Goal: Task Accomplishment & Management: Manage account settings

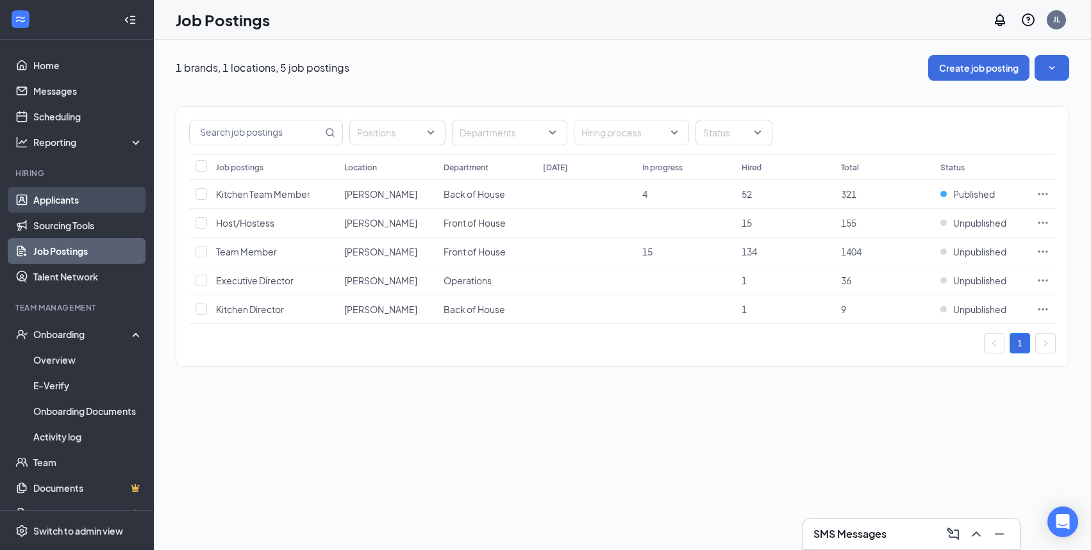
click at [69, 202] on link "Applicants" at bounding box center [88, 200] width 110 height 26
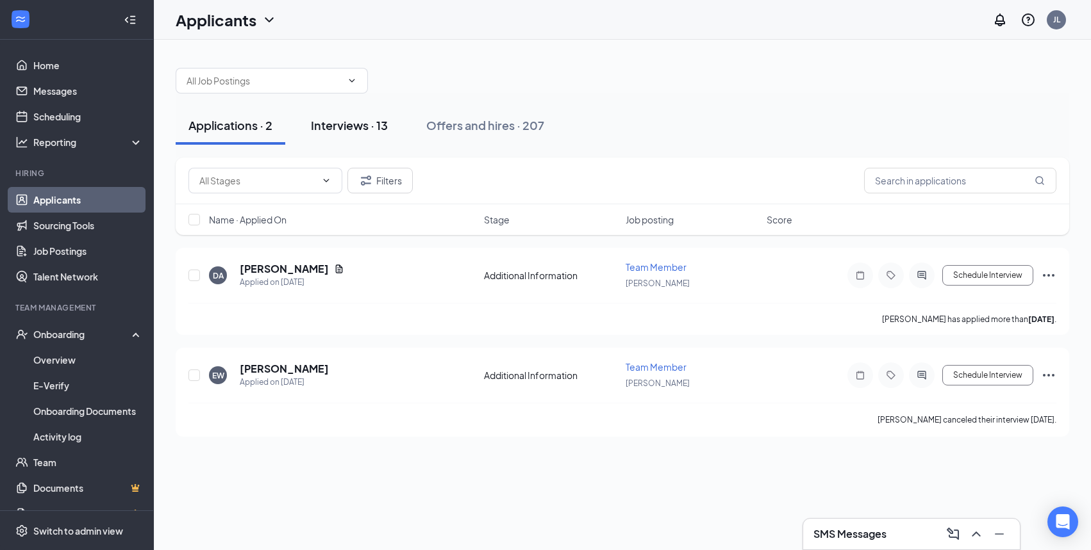
click at [351, 116] on button "Interviews · 13" at bounding box center [349, 125] width 103 height 38
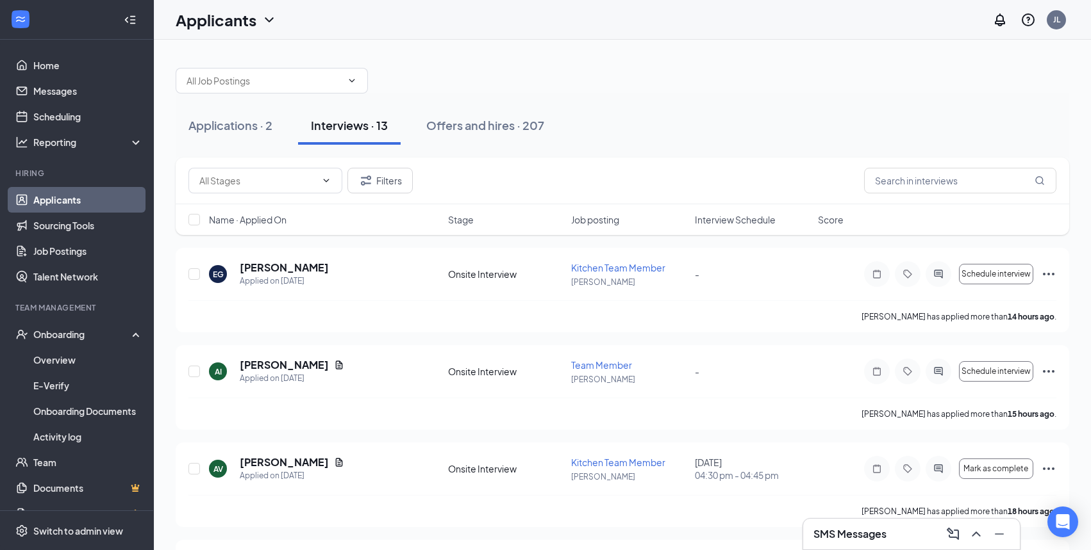
click at [728, 222] on span "Interview Schedule" at bounding box center [735, 219] width 81 height 13
click at [732, 222] on span "Interview Schedule" at bounding box center [735, 219] width 81 height 13
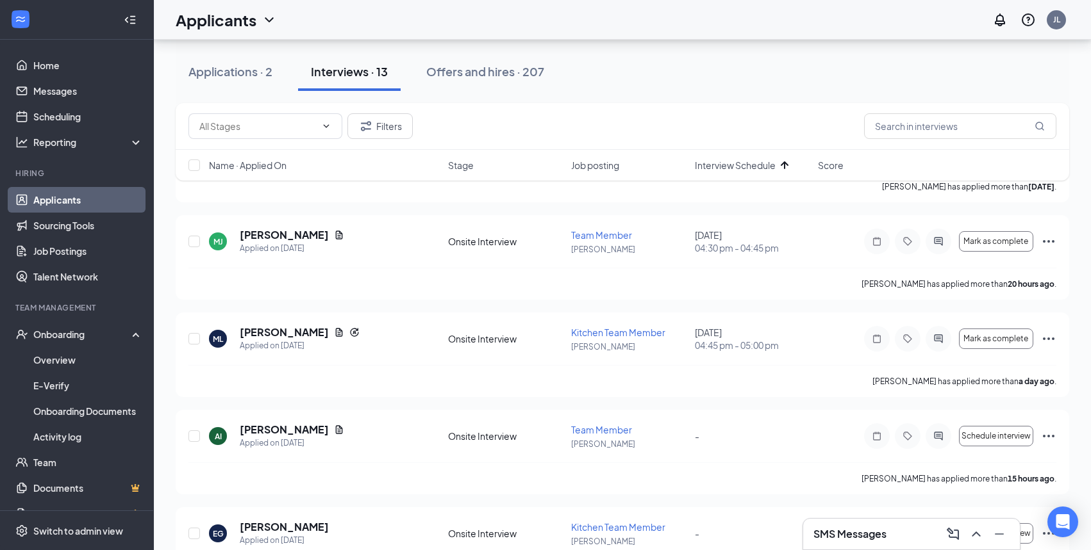
scroll to position [966, 0]
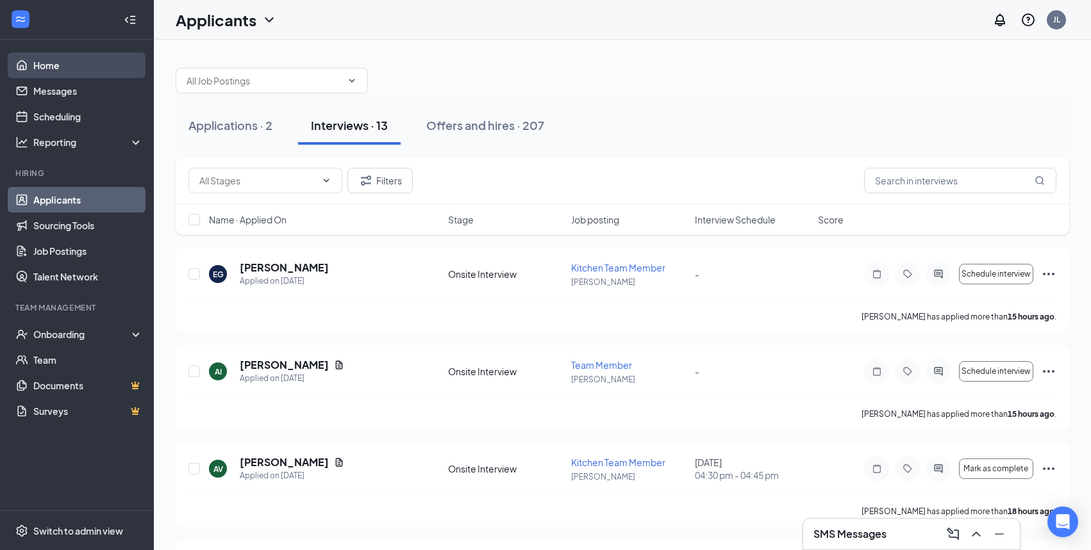
click at [45, 56] on link "Home" at bounding box center [88, 66] width 110 height 26
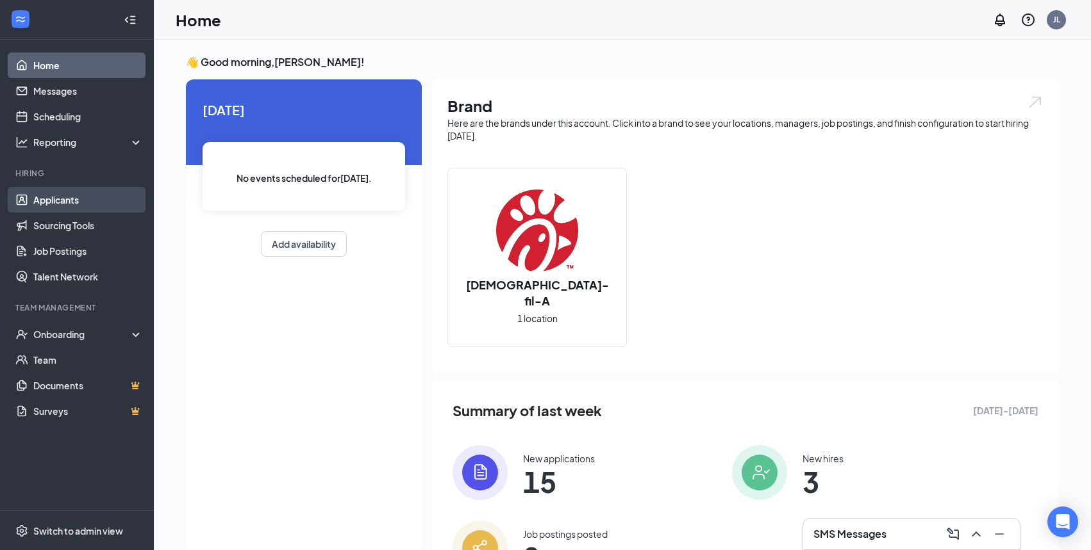
click at [67, 204] on link "Applicants" at bounding box center [88, 200] width 110 height 26
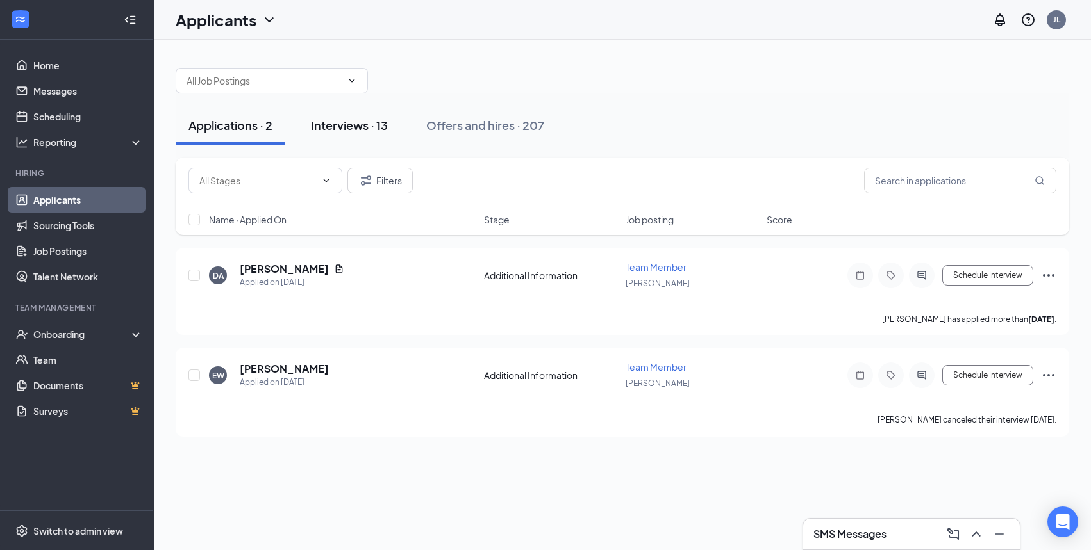
click at [371, 133] on div "Interviews · 13" at bounding box center [349, 125] width 77 height 16
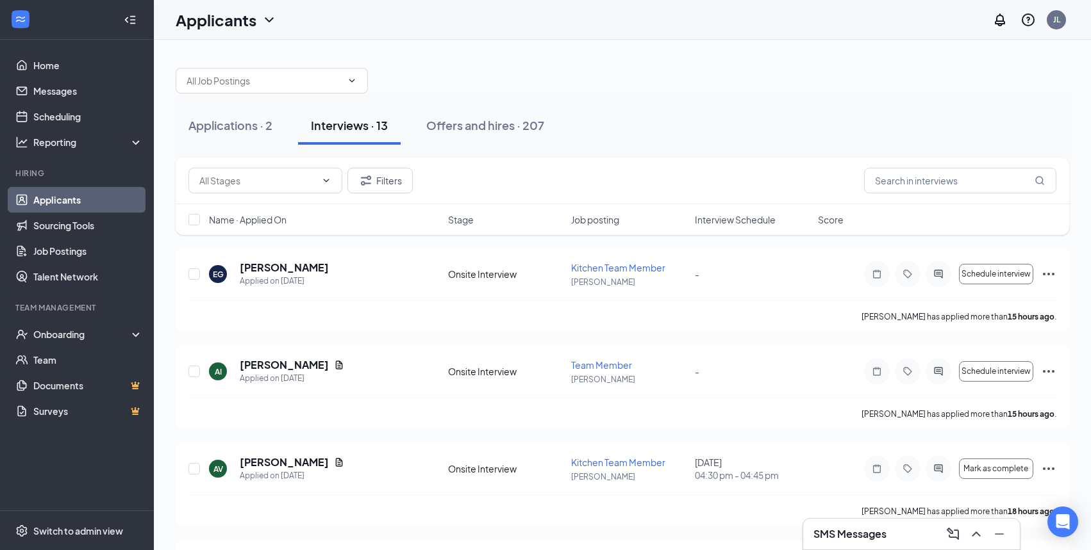
click at [736, 222] on span "Interview Schedule" at bounding box center [735, 219] width 81 height 13
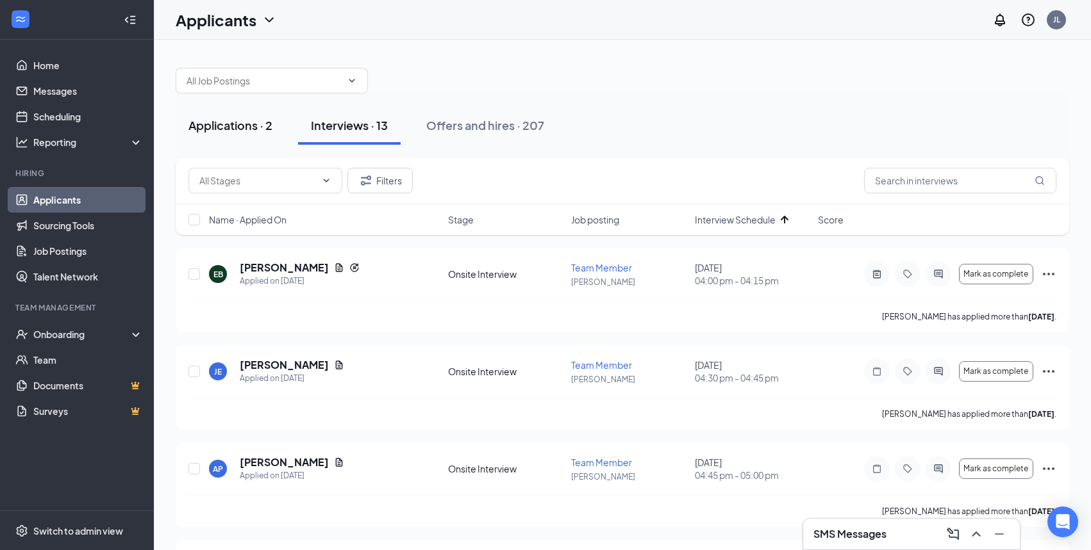
click at [226, 120] on div "Applications · 2" at bounding box center [230, 125] width 84 height 16
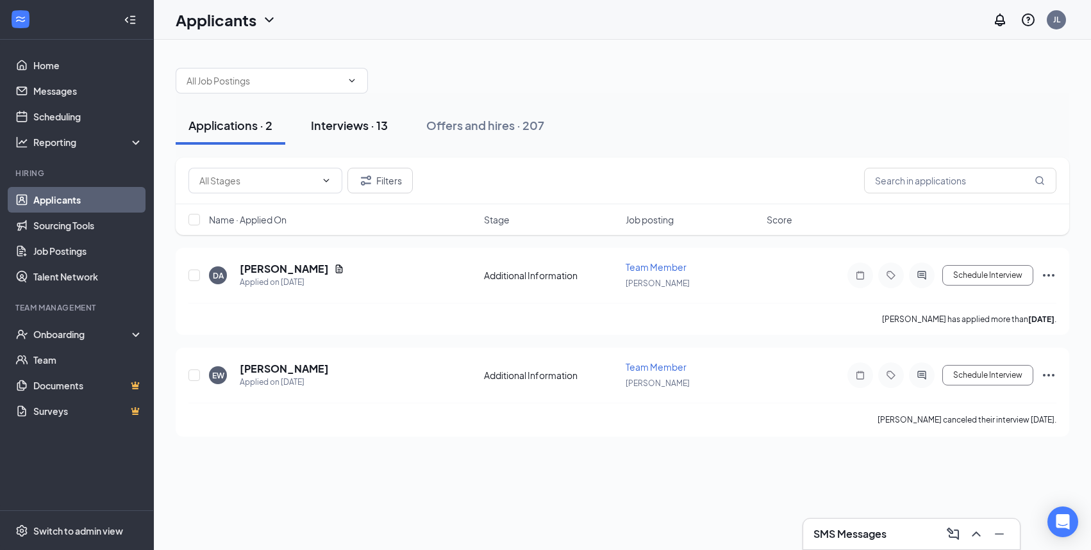
click at [350, 133] on div "Interviews · 13" at bounding box center [349, 125] width 77 height 16
